Goal: Task Accomplishment & Management: Use online tool/utility

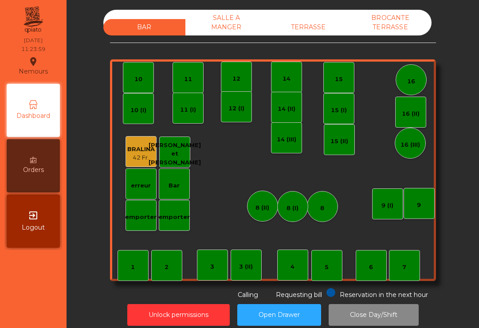
click at [317, 25] on div "TERRASSE" at bounding box center [308, 27] width 82 height 16
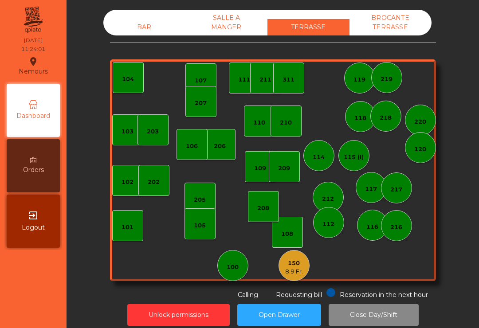
click at [124, 220] on div "101" at bounding box center [128, 226] width 12 height 12
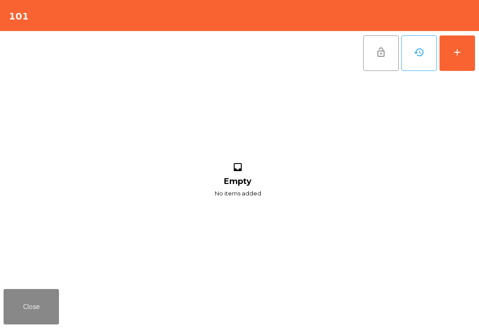
click at [462, 51] on div "add" at bounding box center [457, 52] width 11 height 11
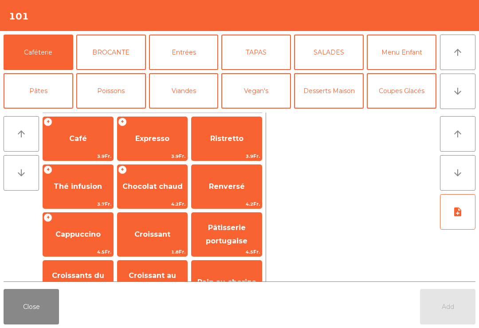
click at [91, 125] on div "+ Café 3.9Fr." at bounding box center [78, 139] width 71 height 44
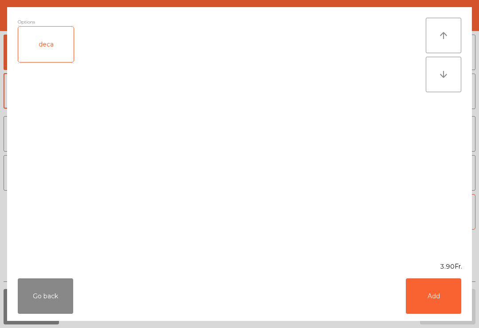
click at [432, 288] on button "Add" at bounding box center [433, 295] width 55 height 35
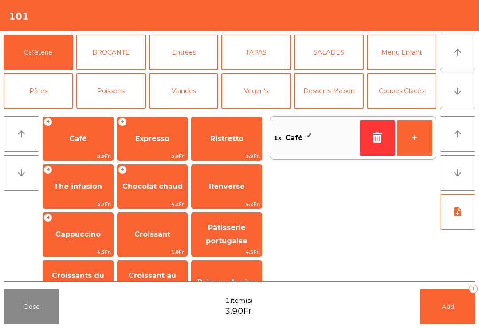
click at [424, 141] on button "+" at bounding box center [414, 137] width 35 height 35
click at [374, 141] on button "-" at bounding box center [377, 137] width 35 height 35
click at [367, 139] on button "button" at bounding box center [377, 137] width 35 height 35
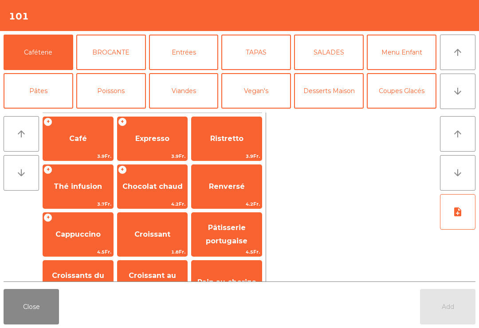
click at [37, 323] on button "Close" at bounding box center [31, 306] width 55 height 35
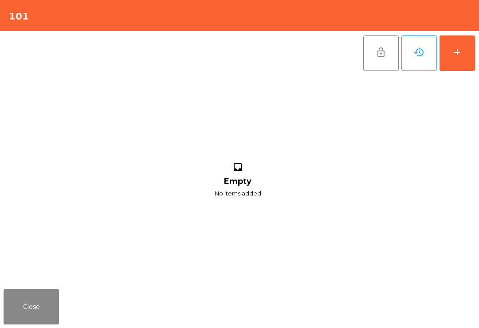
click at [451, 51] on button "add" at bounding box center [456, 52] width 35 height 35
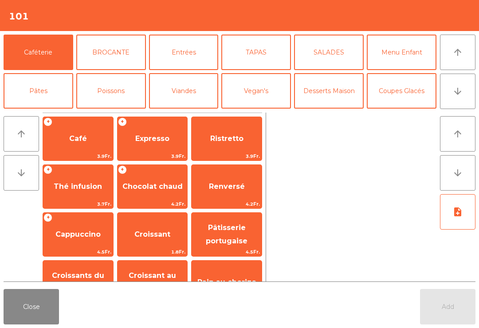
click at [70, 184] on span "Thé infusion" at bounding box center [78, 186] width 48 height 8
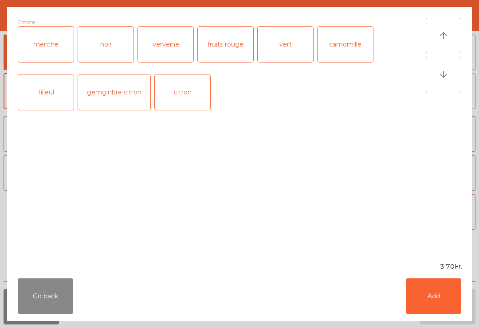
click at [55, 46] on div "menthe" at bounding box center [45, 44] width 55 height 35
click at [417, 281] on button "Add" at bounding box center [433, 295] width 55 height 35
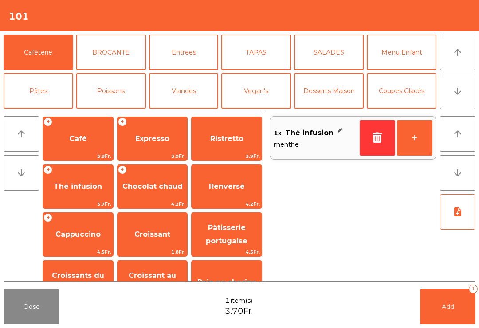
click at [80, 231] on span "Cappuccino" at bounding box center [77, 234] width 45 height 8
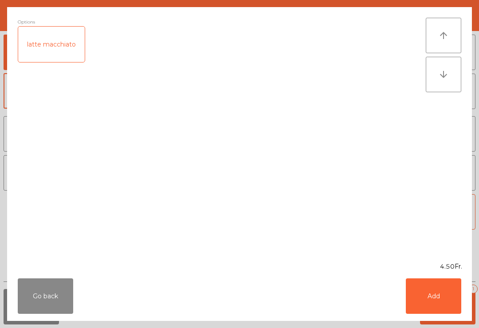
click at [432, 314] on button "Add" at bounding box center [433, 295] width 55 height 35
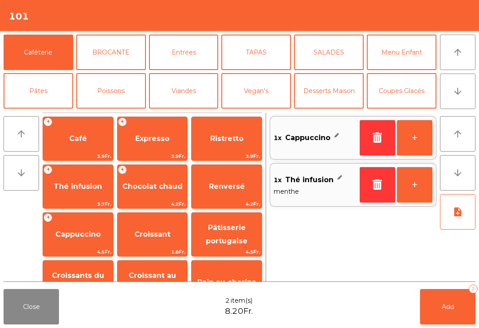
click at [438, 313] on button "Add 2" at bounding box center [447, 306] width 55 height 35
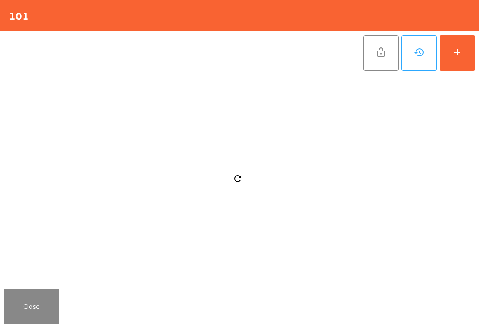
click at [16, 313] on button "Close" at bounding box center [31, 306] width 55 height 35
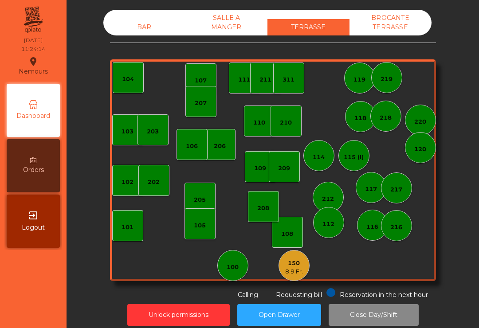
click at [156, 179] on div "202" at bounding box center [154, 182] width 12 height 9
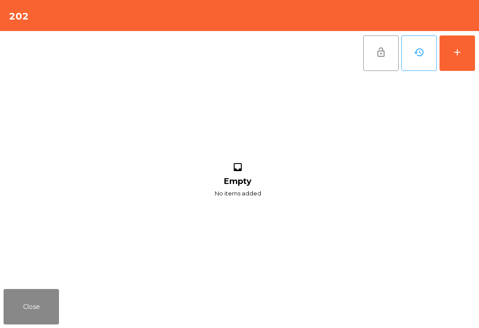
click at [30, 319] on button "Close" at bounding box center [31, 306] width 55 height 35
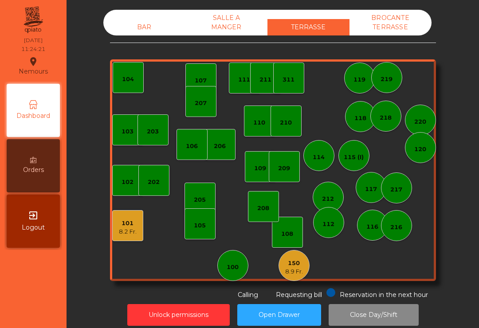
click at [131, 92] on div "104" at bounding box center [128, 77] width 31 height 31
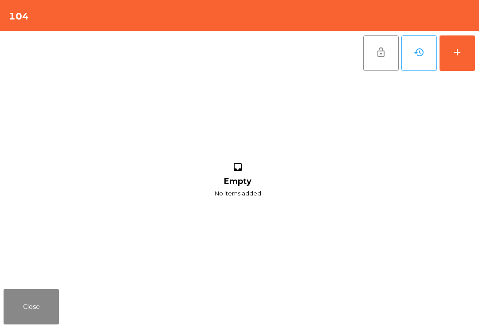
click at [462, 55] on div "add" at bounding box center [457, 52] width 11 height 11
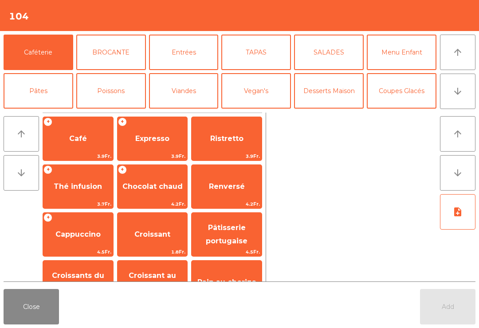
click at [73, 137] on span "Café" at bounding box center [78, 138] width 18 height 8
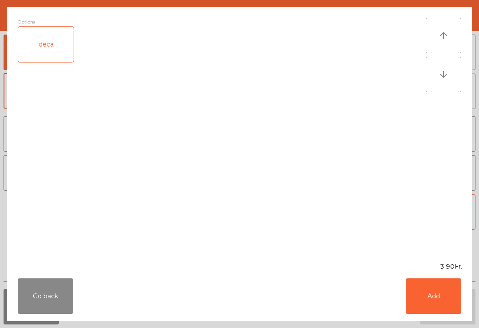
click at [443, 285] on button "Add" at bounding box center [433, 295] width 55 height 35
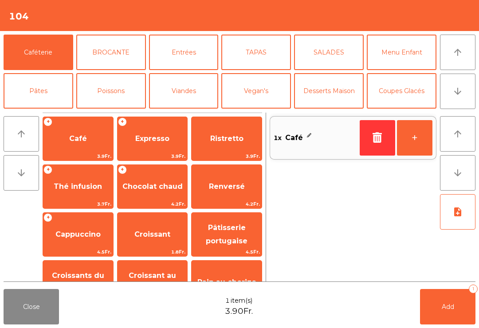
click at [416, 128] on button "+" at bounding box center [414, 137] width 35 height 35
click at [469, 312] on button "Add 2" at bounding box center [447, 306] width 55 height 35
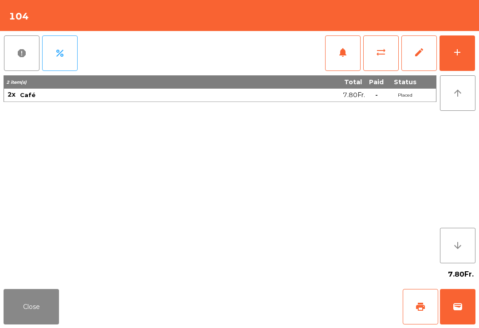
click at [35, 294] on button "Close" at bounding box center [31, 306] width 55 height 35
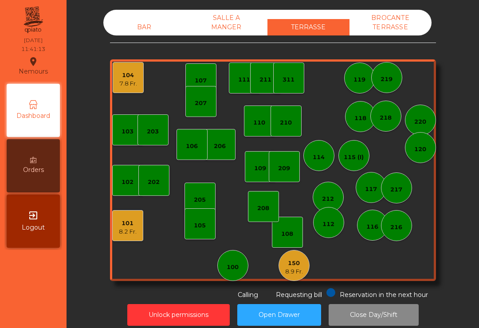
click at [131, 80] on div "7.8 Fr." at bounding box center [128, 83] width 18 height 9
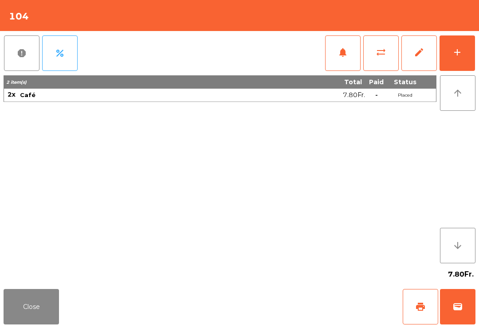
click at [419, 302] on span "print" at bounding box center [420, 307] width 11 height 11
click at [457, 316] on button "wallet" at bounding box center [457, 306] width 35 height 35
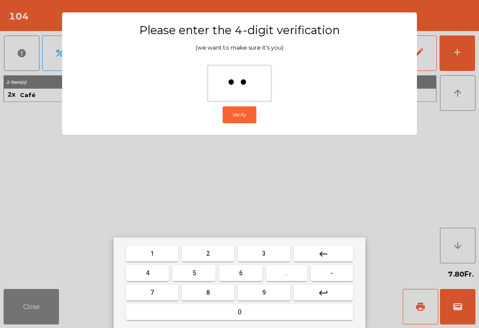
type input "***"
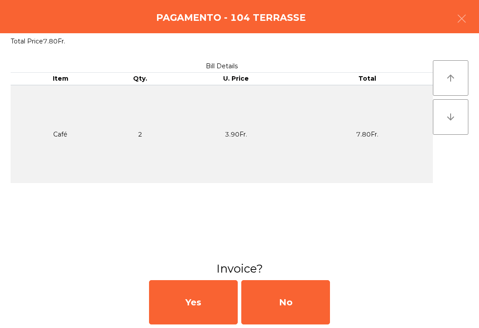
click at [274, 307] on div "No" at bounding box center [285, 302] width 89 height 44
click at [275, 311] on div "No" at bounding box center [285, 302] width 89 height 44
click at [288, 311] on div "No" at bounding box center [285, 302] width 89 height 44
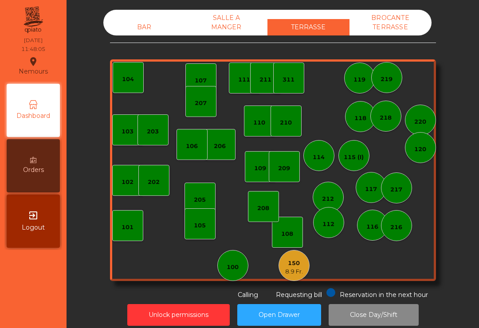
click at [281, 270] on div "150 8.9 Fr." at bounding box center [293, 265] width 31 height 31
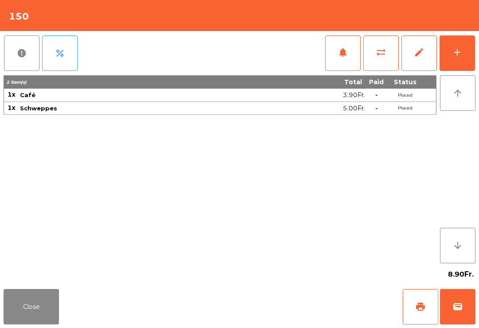
click at [424, 308] on span "print" at bounding box center [420, 307] width 11 height 11
click at [449, 318] on button "wallet" at bounding box center [457, 306] width 35 height 35
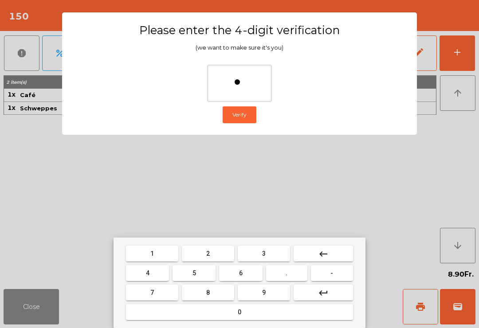
type input "**"
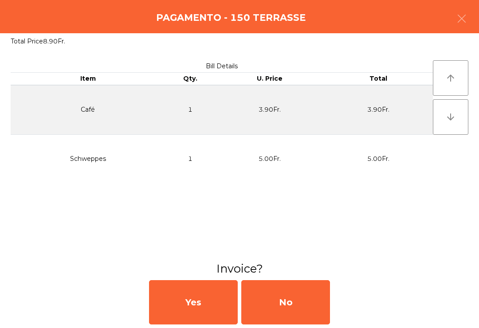
click at [278, 297] on div "No" at bounding box center [285, 302] width 89 height 44
click at [289, 304] on div "No" at bounding box center [285, 302] width 89 height 44
click at [285, 302] on div "No" at bounding box center [285, 302] width 89 height 44
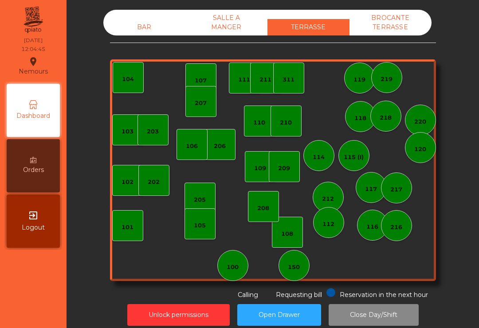
click at [150, 33] on div "BAR" at bounding box center [144, 27] width 82 height 16
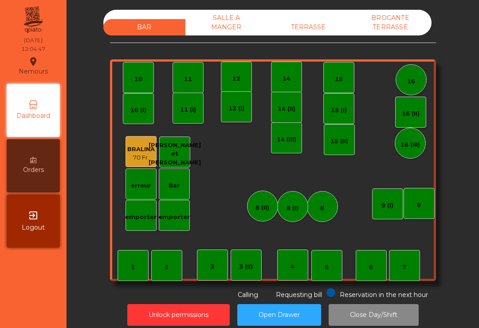
click at [461, 57] on div "BAR SALLE A MANGER TERRASSE BROCANTE TERRASSE 1 2 3 4 5 6 7 8 9 10 11 12 14 15 …" at bounding box center [272, 155] width 388 height 290
click at [400, 261] on div "7" at bounding box center [404, 265] width 31 height 31
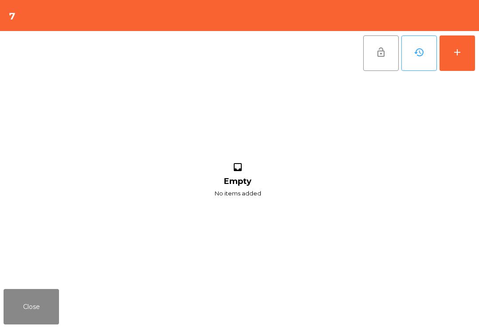
click at [462, 70] on button "add" at bounding box center [456, 52] width 35 height 35
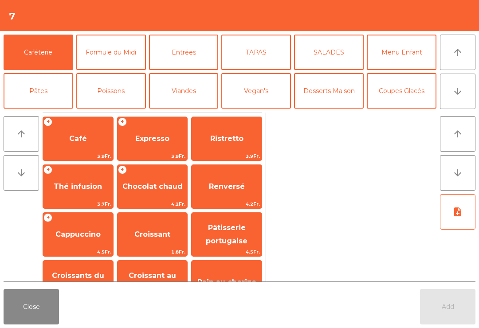
click at [36, 112] on button "Mineral" at bounding box center [39, 129] width 70 height 35
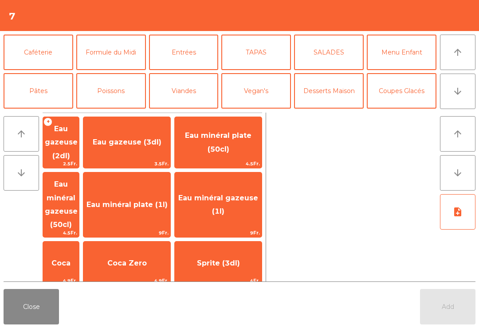
scroll to position [62, 0]
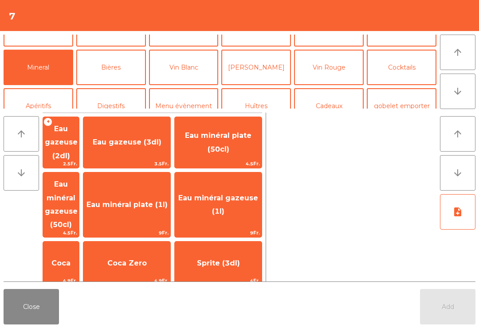
click at [78, 297] on span "Henniez gommée (3dl)" at bounding box center [60, 314] width 35 height 35
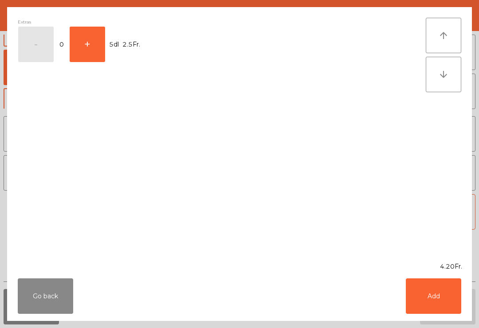
scroll to position [82, 0]
click at [102, 36] on button "+" at bounding box center [87, 44] width 35 height 35
click at [440, 306] on button "Add" at bounding box center [433, 295] width 55 height 35
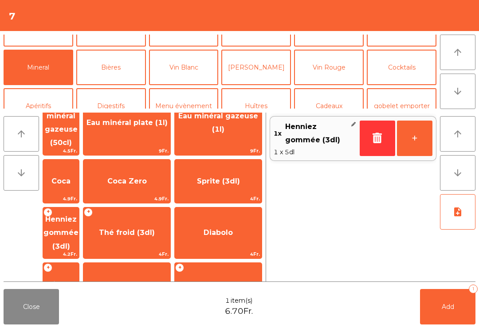
click at [79, 208] on span "Henniez gommée (3dl)" at bounding box center [61, 233] width 36 height 51
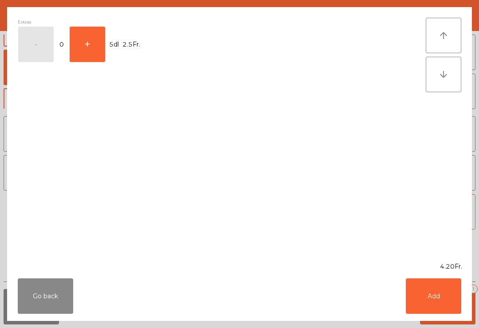
click at [446, 307] on button "Add" at bounding box center [433, 295] width 55 height 35
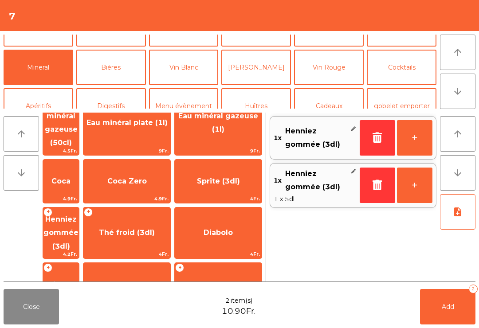
click at [442, 313] on button "Add 2" at bounding box center [447, 306] width 55 height 35
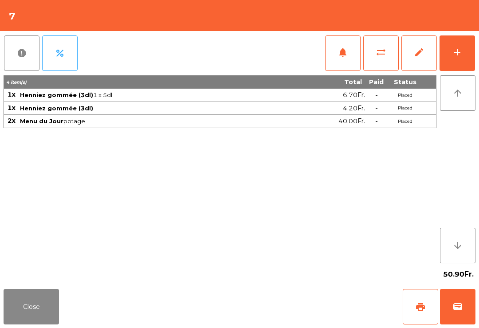
click at [42, 303] on button "Close" at bounding box center [31, 306] width 55 height 35
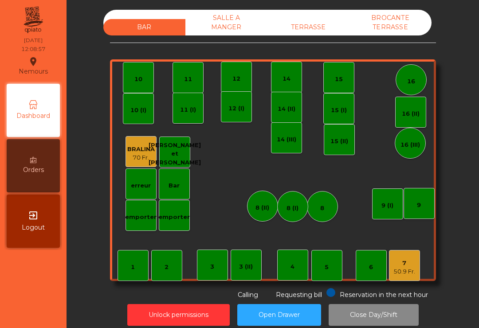
click at [292, 254] on div "4" at bounding box center [292, 265] width 31 height 31
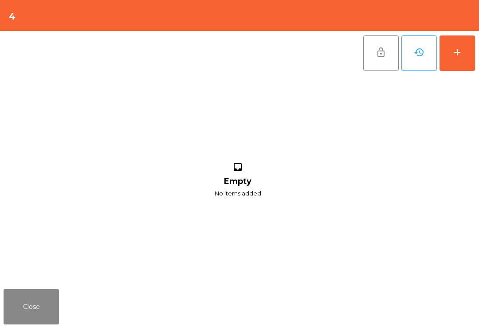
click at [457, 62] on button "add" at bounding box center [456, 52] width 35 height 35
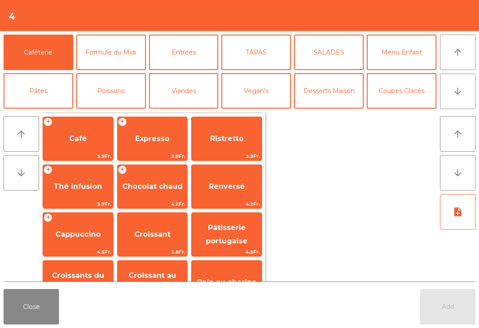
scroll to position [4, 0]
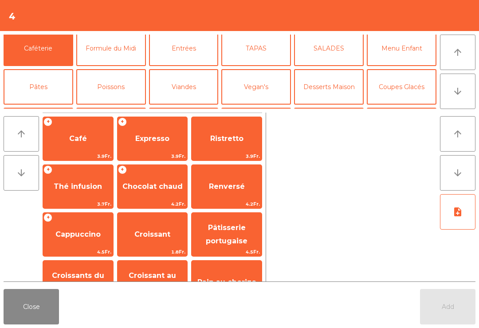
click at [47, 108] on button "Mineral" at bounding box center [39, 125] width 70 height 35
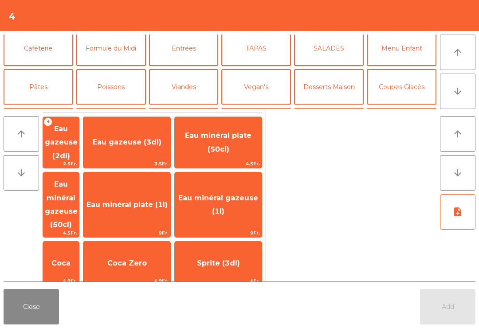
scroll to position [55, 0]
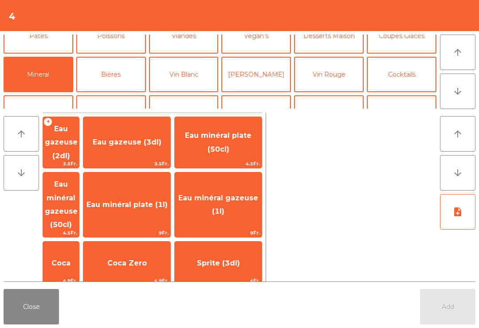
click at [78, 194] on span "Eau minéral gazeuse (50cl)" at bounding box center [61, 204] width 33 height 49
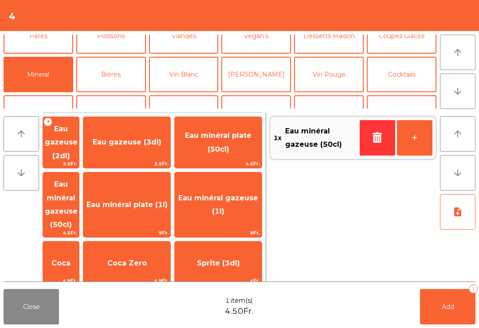
scroll to position [58, 0]
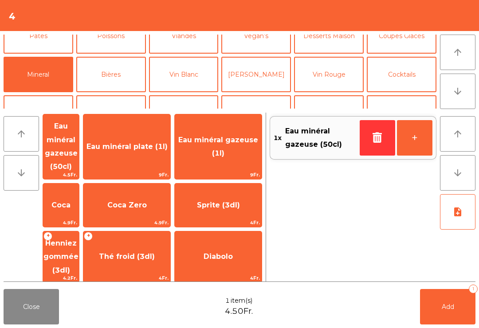
click at [71, 201] on span "Coca" at bounding box center [60, 205] width 19 height 8
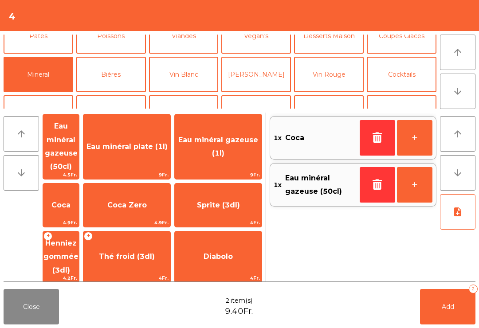
click at [422, 139] on button "+" at bounding box center [414, 137] width 35 height 35
click at [178, 74] on button "Vin Blanc" at bounding box center [184, 74] width 70 height 35
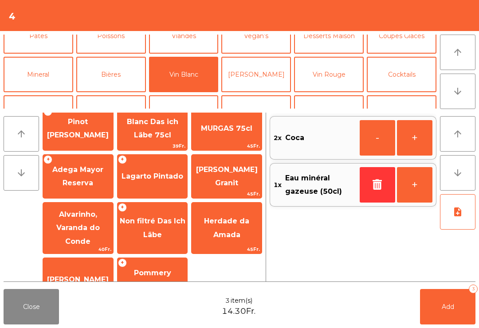
scroll to position [0, 0]
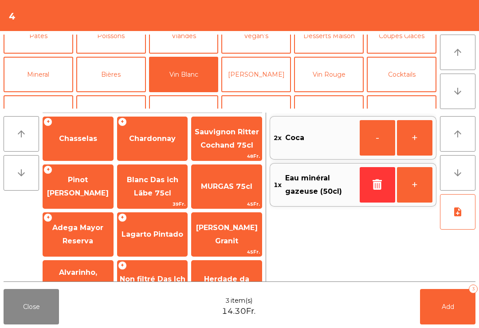
click at [161, 138] on span "Chardonnay" at bounding box center [152, 138] width 47 height 8
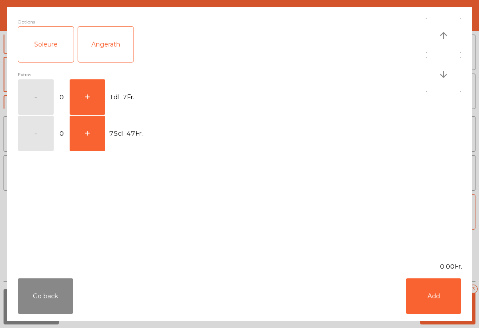
click at [39, 37] on div "Soleure" at bounding box center [45, 44] width 55 height 35
click at [88, 96] on button "+" at bounding box center [87, 96] width 35 height 35
click at [428, 291] on button "Add" at bounding box center [433, 295] width 55 height 35
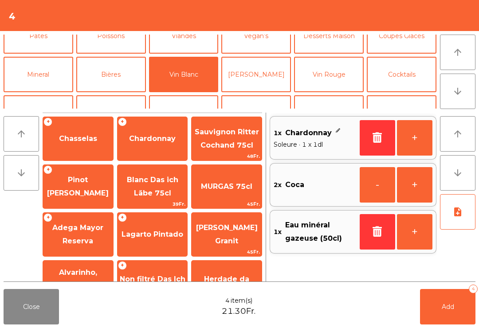
click at [439, 308] on button "Add 4" at bounding box center [447, 306] width 55 height 35
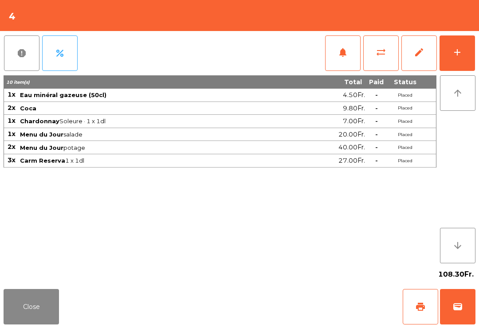
click at [4, 316] on button "Close" at bounding box center [31, 306] width 55 height 35
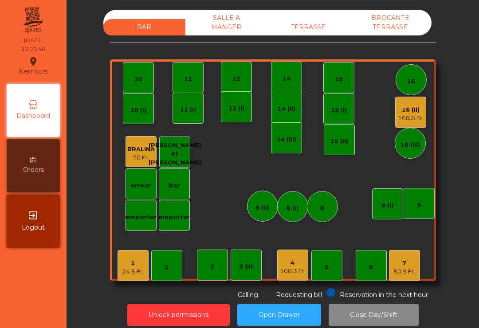
click at [408, 276] on div "7 50.9 Fr." at bounding box center [404, 265] width 31 height 31
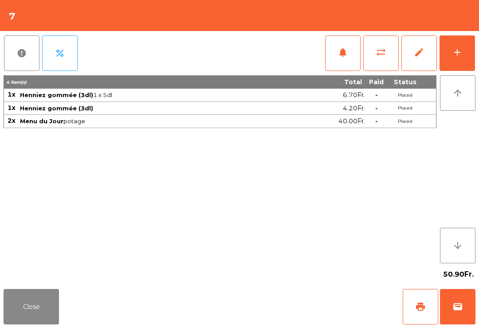
click at [358, 57] on button "notifications" at bounding box center [342, 52] width 35 height 35
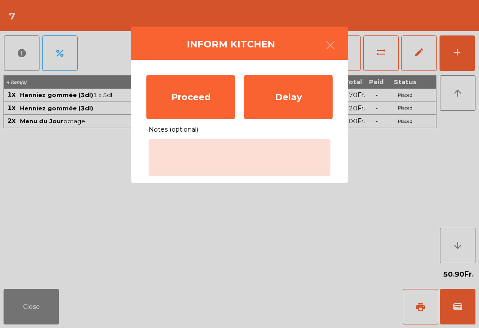
click at [199, 90] on div "Proceed" at bounding box center [190, 97] width 89 height 44
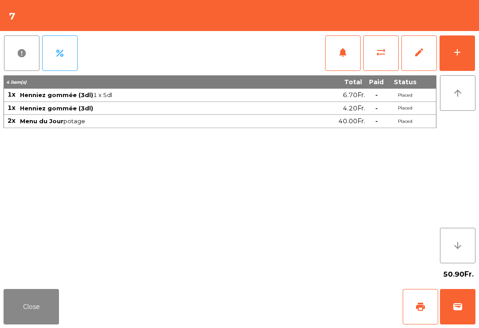
click at [7, 309] on button "Close" at bounding box center [31, 306] width 55 height 35
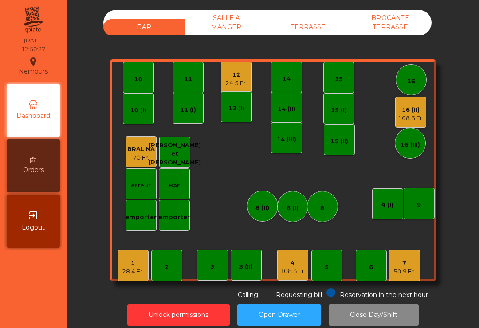
click at [286, 271] on div "108.3 Fr." at bounding box center [293, 271] width 26 height 9
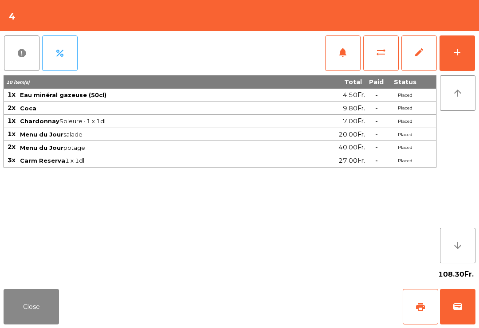
click at [465, 57] on button "add" at bounding box center [456, 52] width 35 height 35
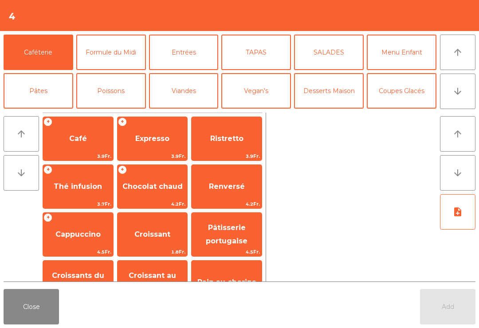
click at [455, 57] on icon "arrow_upward" at bounding box center [457, 52] width 11 height 11
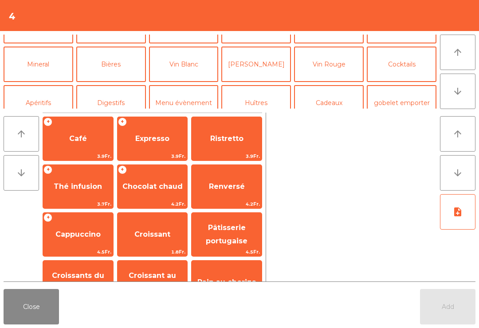
click at [332, 63] on button "Vin Rouge" at bounding box center [329, 64] width 70 height 35
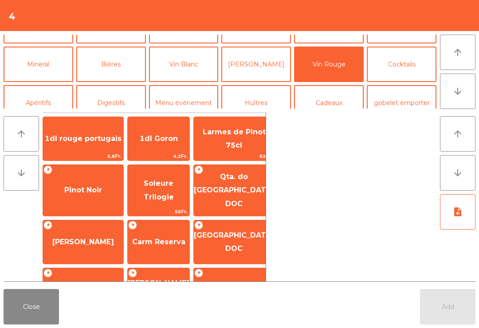
click at [149, 238] on span "Carm Reserva" at bounding box center [158, 242] width 53 height 8
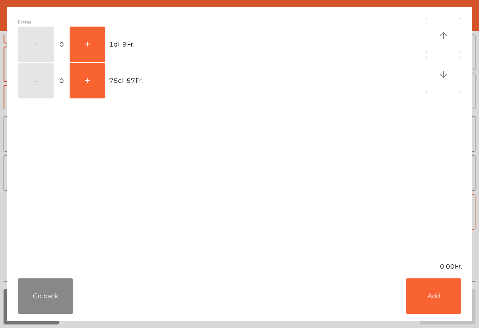
scroll to position [41, 0]
click at [85, 39] on button "+" at bounding box center [87, 44] width 35 height 35
click at [435, 299] on button "Add" at bounding box center [433, 295] width 55 height 35
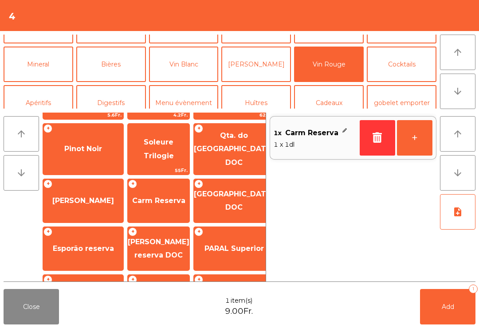
click at [453, 306] on span "Add" at bounding box center [448, 307] width 12 height 8
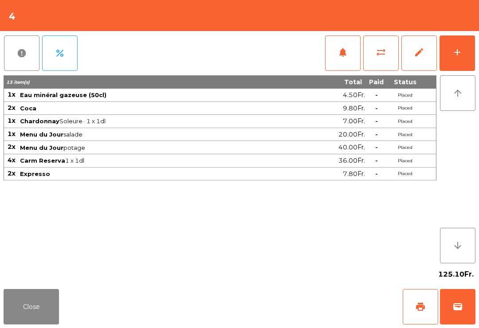
click at [32, 312] on button "Close" at bounding box center [31, 306] width 55 height 35
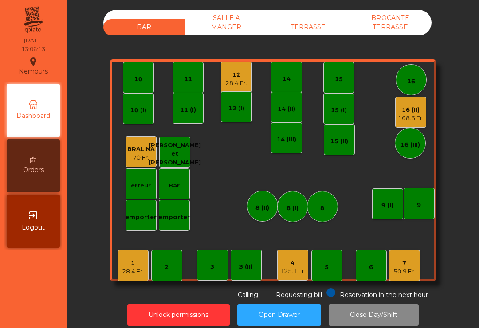
click at [316, 22] on div "TERRASSE" at bounding box center [308, 27] width 82 height 16
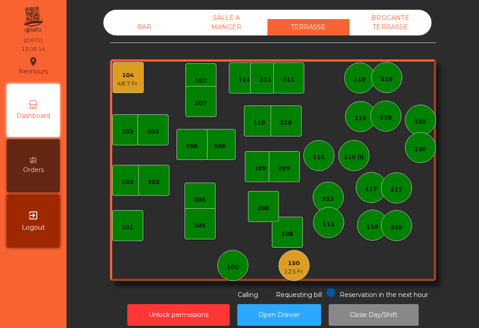
click at [155, 136] on div "203" at bounding box center [152, 129] width 31 height 31
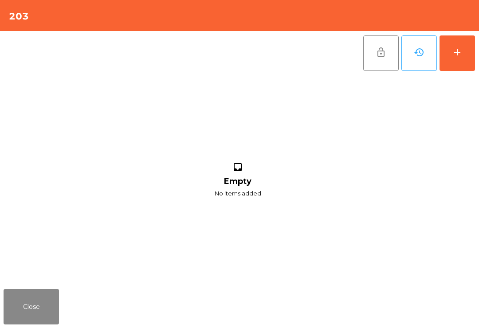
click at [464, 46] on button "add" at bounding box center [456, 52] width 35 height 35
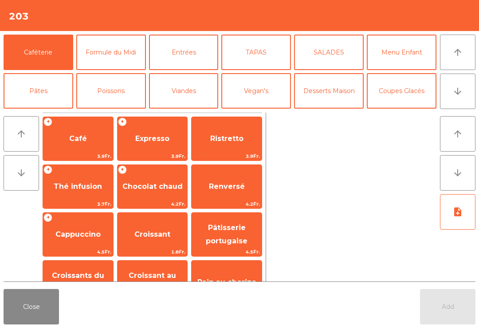
click at [76, 135] on span "Café" at bounding box center [78, 138] width 18 height 8
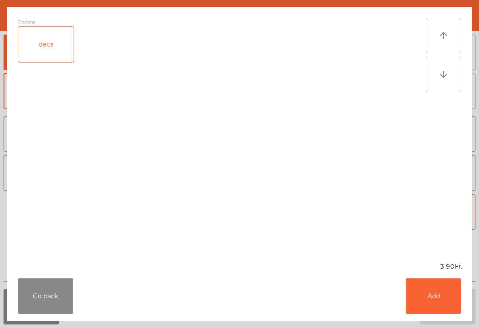
click at [423, 297] on button "Add" at bounding box center [433, 295] width 55 height 35
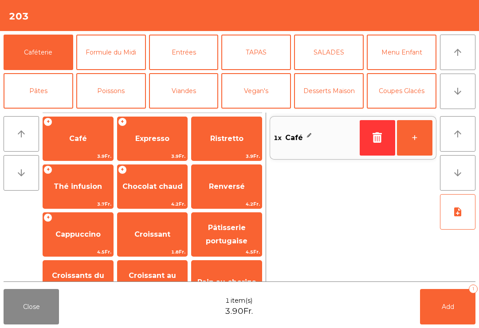
click at [463, 302] on button "Add 1" at bounding box center [447, 306] width 55 height 35
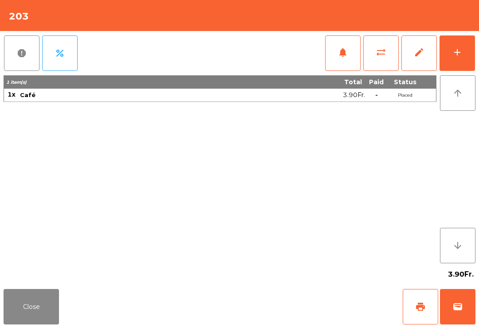
click at [418, 318] on button "print" at bounding box center [420, 306] width 35 height 35
click at [33, 306] on button "Close" at bounding box center [31, 306] width 55 height 35
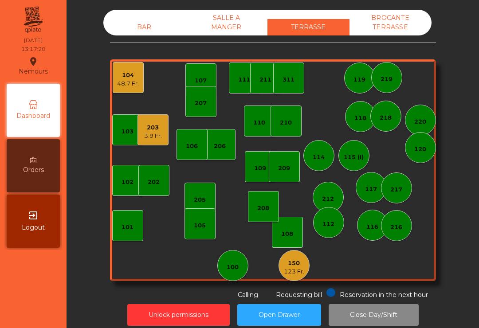
click at [152, 10] on div "BAR SALLE A MANGER TERRASSE BROCANTE TERRASSE" at bounding box center [267, 23] width 328 height 26
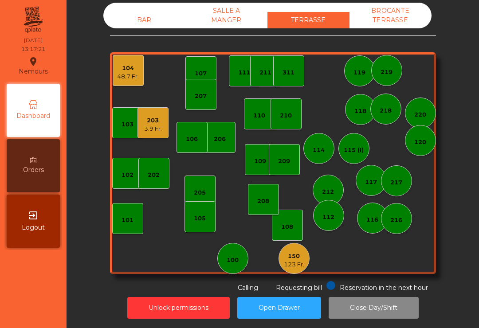
click at [153, 12] on div "BAR" at bounding box center [144, 20] width 82 height 16
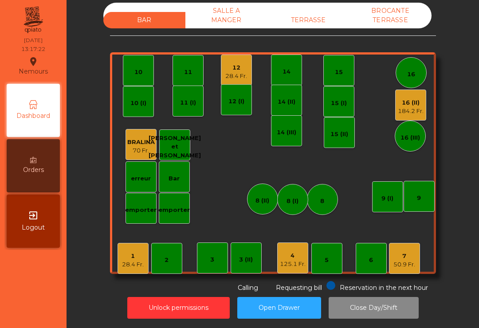
click at [412, 111] on div "184.2 Fr." at bounding box center [411, 111] width 26 height 9
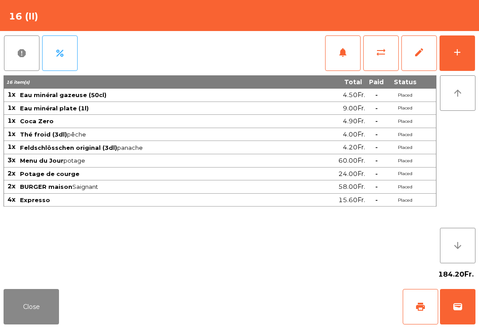
click at [419, 310] on span "print" at bounding box center [420, 307] width 11 height 11
click at [30, 319] on button "Close" at bounding box center [31, 306] width 55 height 35
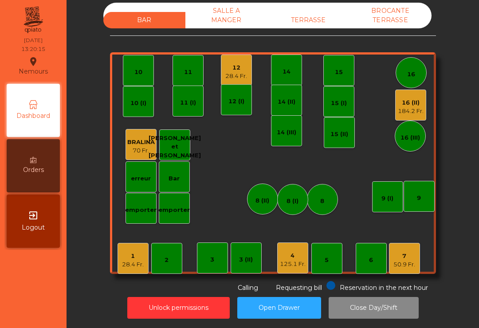
click at [311, 21] on div "TERRASSE" at bounding box center [308, 20] width 82 height 16
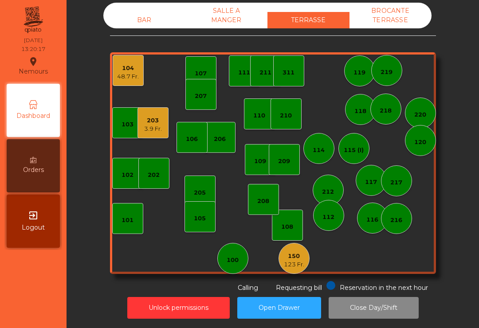
click at [126, 72] on div "104" at bounding box center [128, 68] width 22 height 9
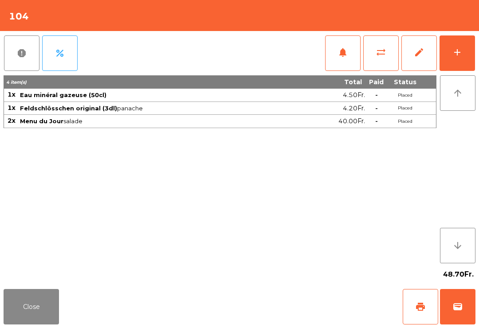
click at [321, 63] on div "report percent notifications sync_alt edit add" at bounding box center [240, 53] width 472 height 44
click at [322, 50] on div "report percent notifications sync_alt edit add" at bounding box center [240, 53] width 472 height 44
click at [359, 65] on button "notifications" at bounding box center [342, 52] width 35 height 35
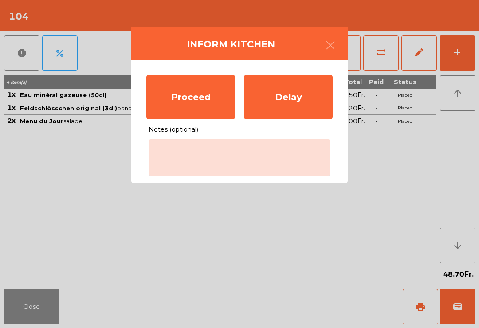
click at [170, 105] on div "Proceed" at bounding box center [190, 97] width 89 height 44
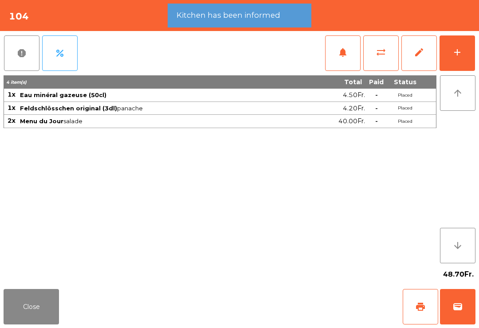
click at [31, 324] on button "Close" at bounding box center [31, 306] width 55 height 35
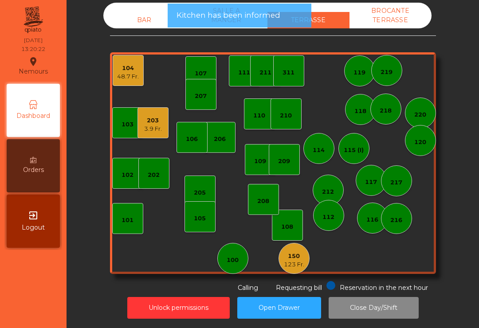
click at [158, 130] on div "3.9 Fr." at bounding box center [153, 129] width 18 height 9
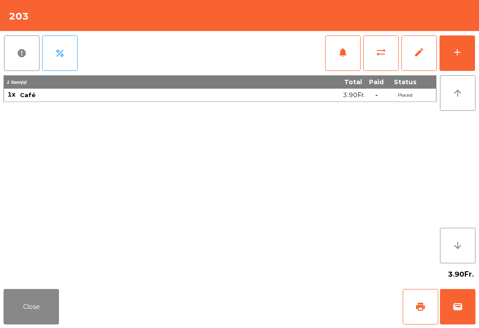
click at [446, 320] on button "wallet" at bounding box center [457, 306] width 35 height 35
click at [348, 317] on div "Close print wallet" at bounding box center [239, 307] width 479 height 43
click at [307, 314] on div "Close print wallet" at bounding box center [239, 307] width 479 height 43
click at [303, 311] on div "Close print wallet" at bounding box center [239, 307] width 479 height 43
click at [307, 307] on div "Close print wallet" at bounding box center [239, 307] width 479 height 43
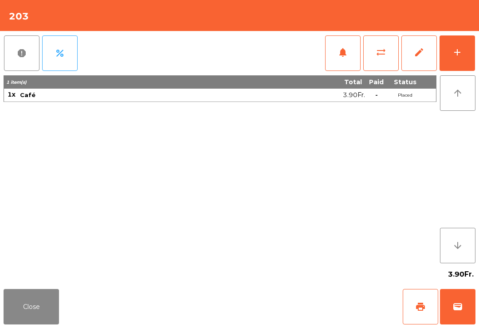
click at [310, 307] on div "Close print wallet" at bounding box center [239, 307] width 479 height 43
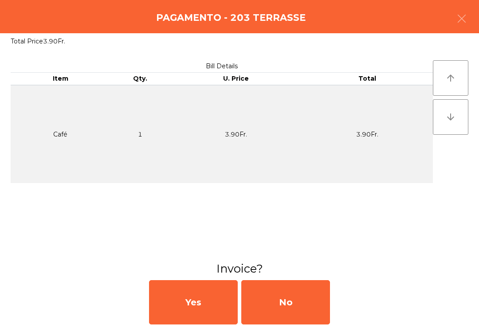
click at [307, 302] on div "No" at bounding box center [285, 302] width 89 height 44
click at [297, 302] on div "No" at bounding box center [285, 302] width 89 height 44
click at [288, 308] on div "No" at bounding box center [285, 302] width 89 height 44
click at [294, 311] on div "No" at bounding box center [285, 302] width 89 height 44
click at [300, 314] on div "No" at bounding box center [285, 302] width 89 height 44
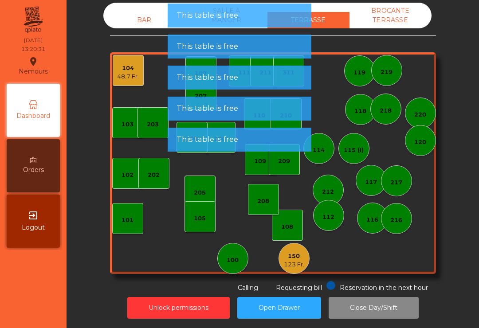
click at [291, 254] on div "150" at bounding box center [294, 256] width 20 height 9
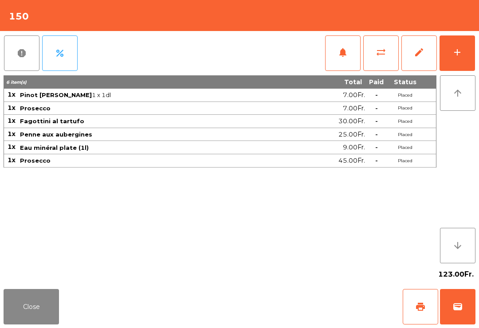
click at [40, 319] on button "Close" at bounding box center [31, 306] width 55 height 35
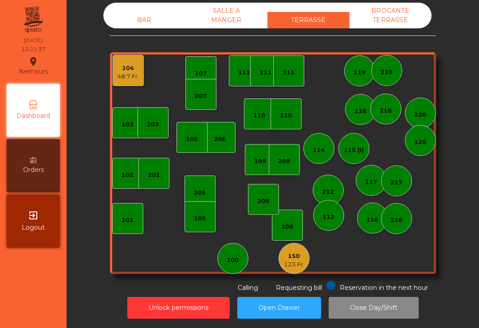
click at [152, 19] on div "BAR" at bounding box center [144, 20] width 82 height 16
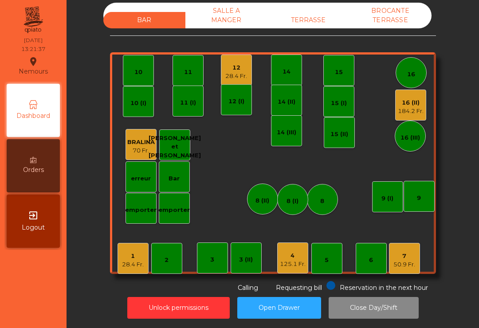
click at [425, 197] on div "9" at bounding box center [419, 196] width 31 height 31
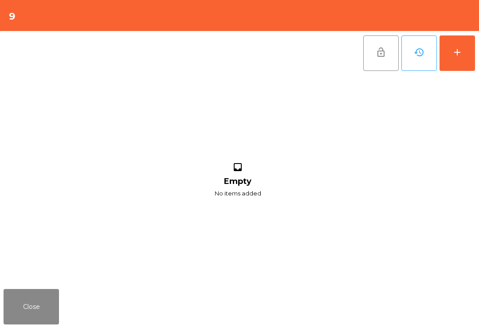
click at [469, 58] on button "add" at bounding box center [456, 52] width 35 height 35
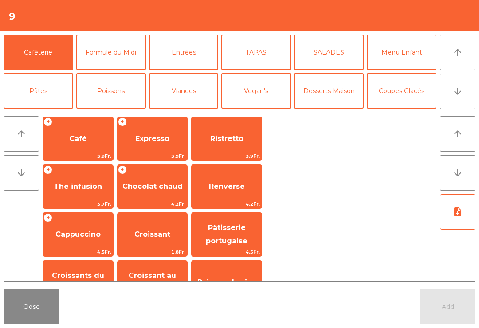
click at [125, 55] on button "Formule du Midi" at bounding box center [111, 52] width 70 height 35
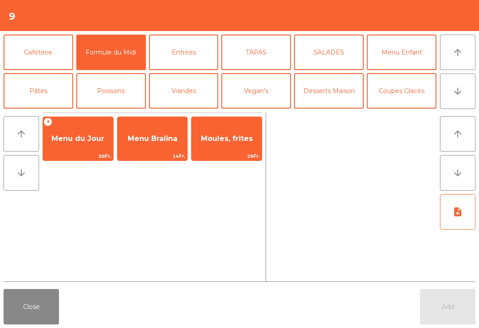
click at [85, 138] on span "Menu du Jour" at bounding box center [77, 138] width 53 height 8
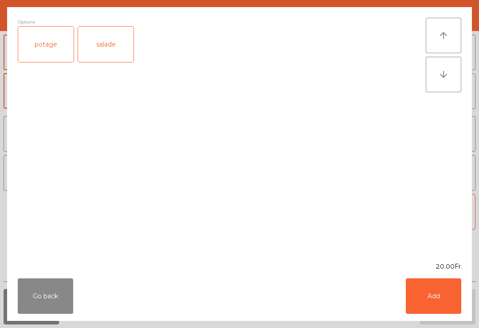
click at [109, 44] on div "salade" at bounding box center [105, 44] width 55 height 35
click at [106, 40] on div "salade" at bounding box center [105, 44] width 55 height 35
click at [44, 48] on div "potage" at bounding box center [45, 44] width 55 height 35
click at [427, 299] on button "Add" at bounding box center [433, 295] width 55 height 35
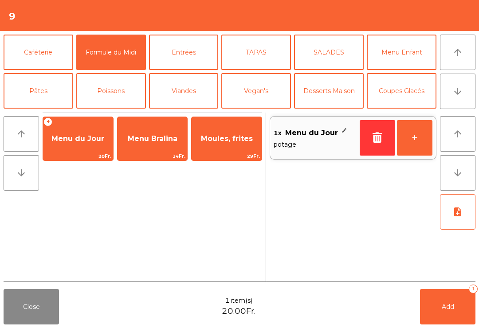
scroll to position [58, 0]
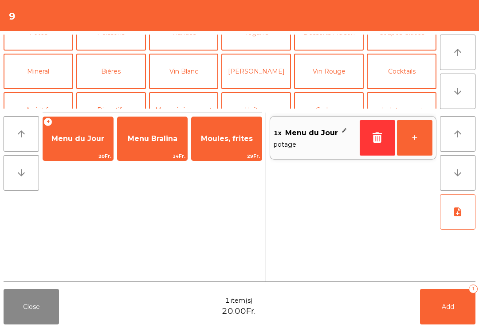
click at [48, 74] on button "Mineral" at bounding box center [39, 71] width 70 height 35
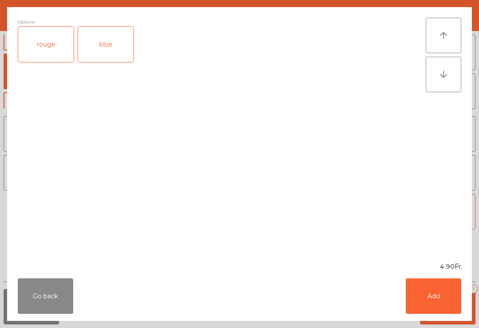
click at [108, 40] on div "blue" at bounding box center [105, 44] width 55 height 35
click at [457, 287] on button "Add" at bounding box center [433, 295] width 55 height 35
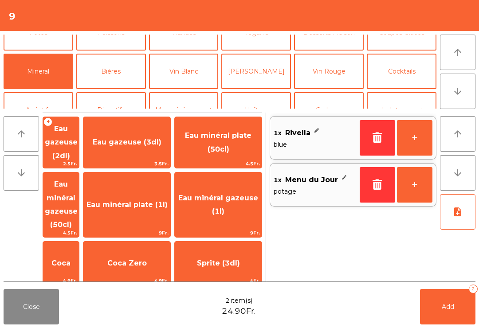
click at [458, 303] on button "Add 2" at bounding box center [447, 306] width 55 height 35
